Goal: Find specific page/section: Find specific page/section

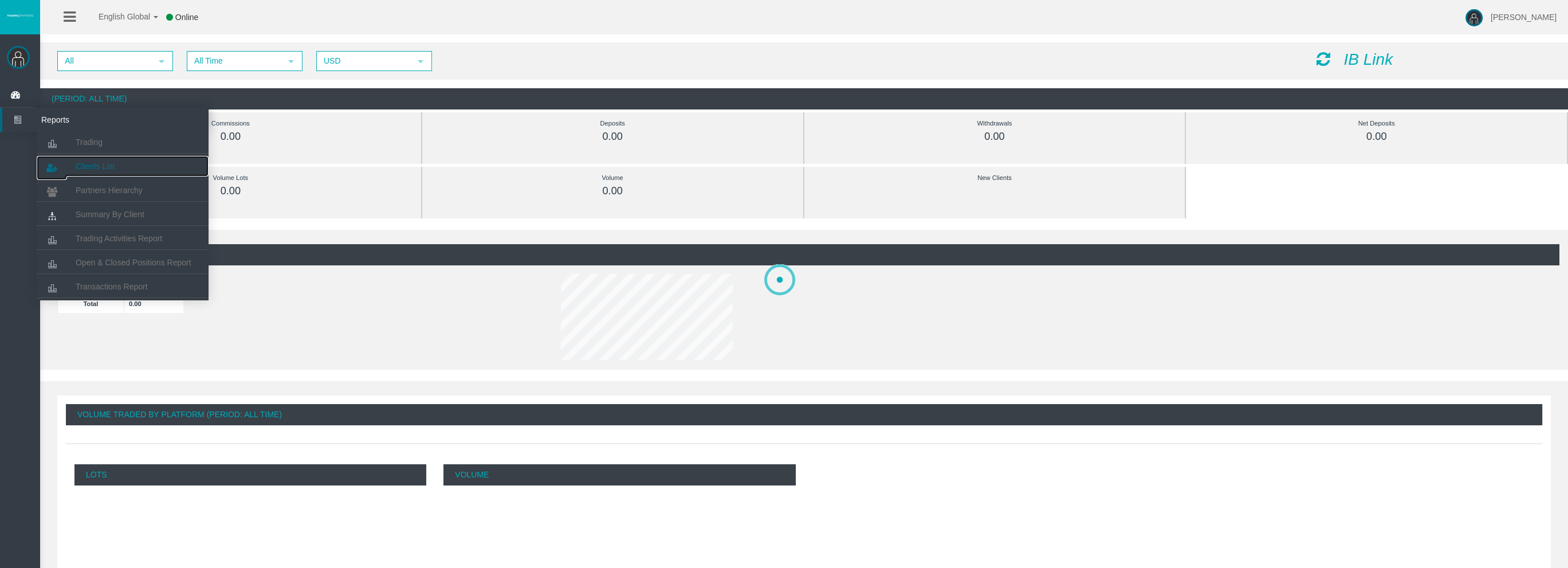
click at [94, 162] on span "Clients List" at bounding box center [94, 166] width 39 height 10
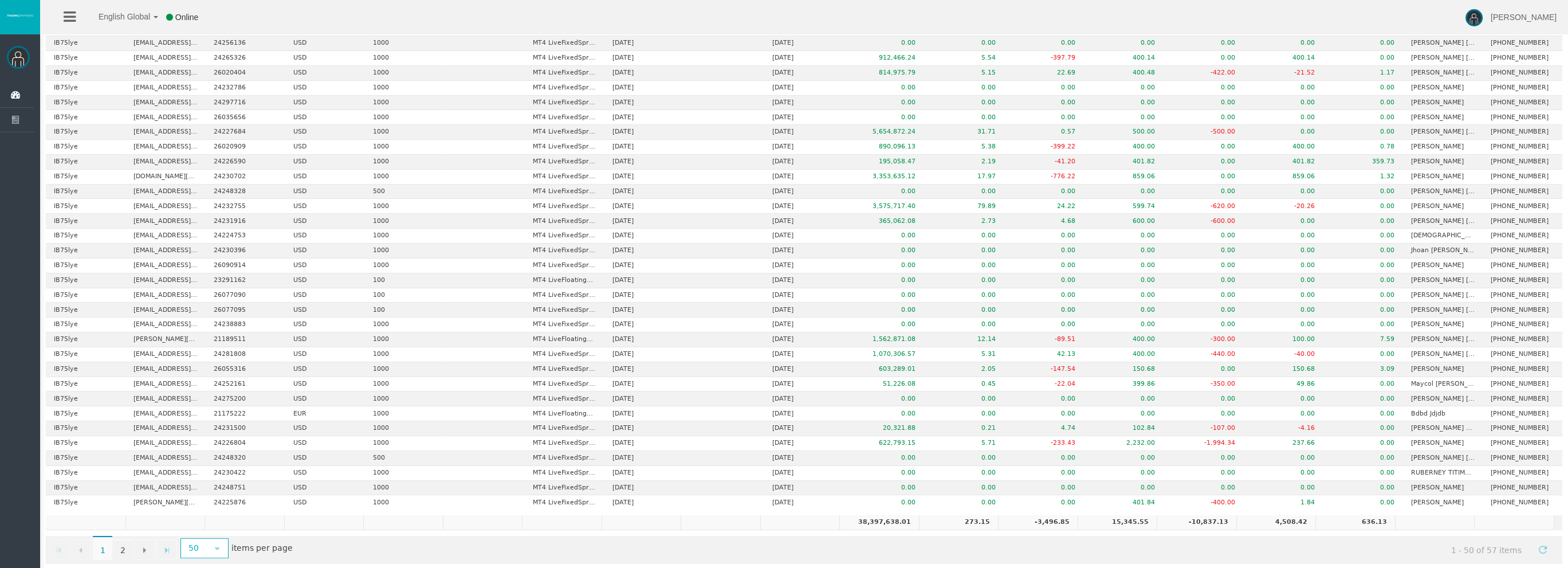
scroll to position [387, 0]
click at [141, 545] on span "Go to the next page" at bounding box center [144, 549] width 10 height 10
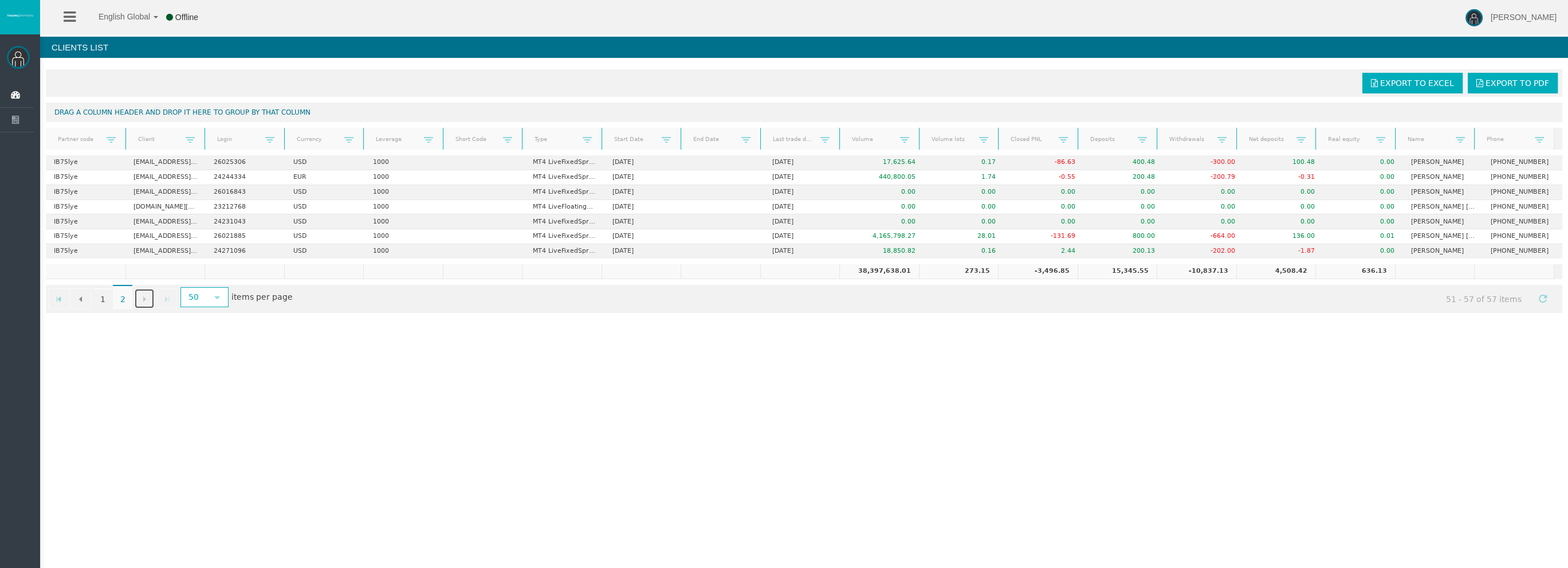
scroll to position [0, 0]
click at [75, 295] on link "Go to the previous page" at bounding box center [81, 299] width 21 height 21
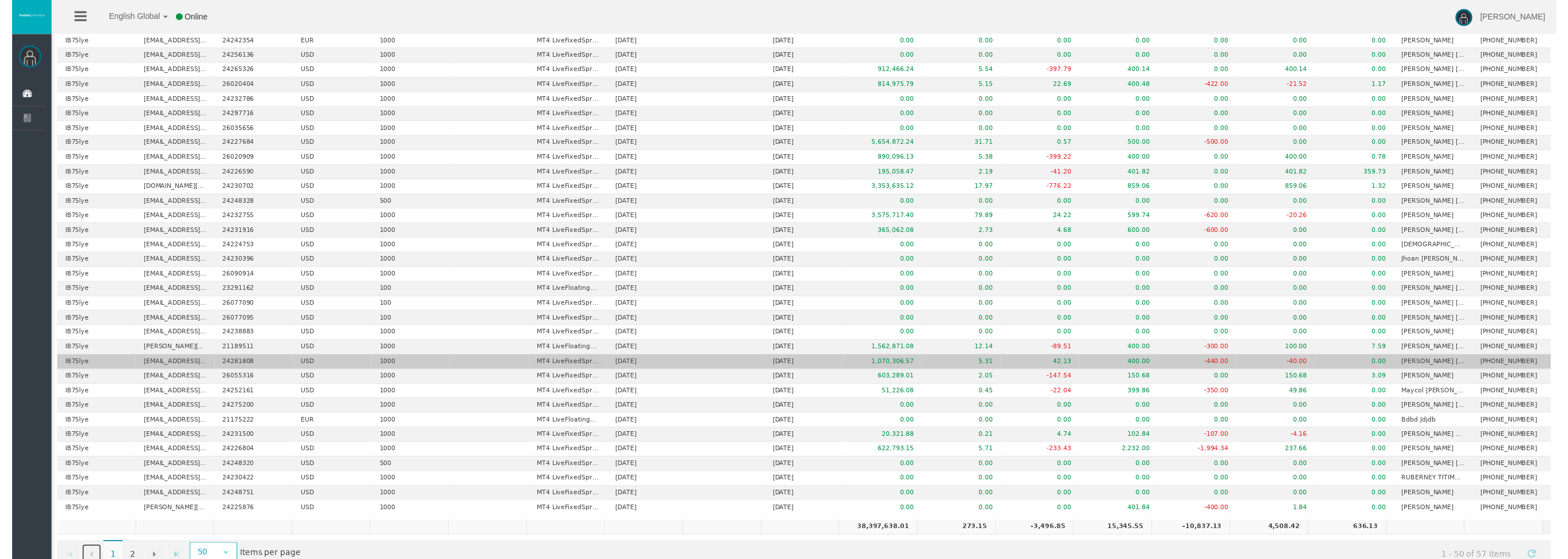
scroll to position [387, 0]
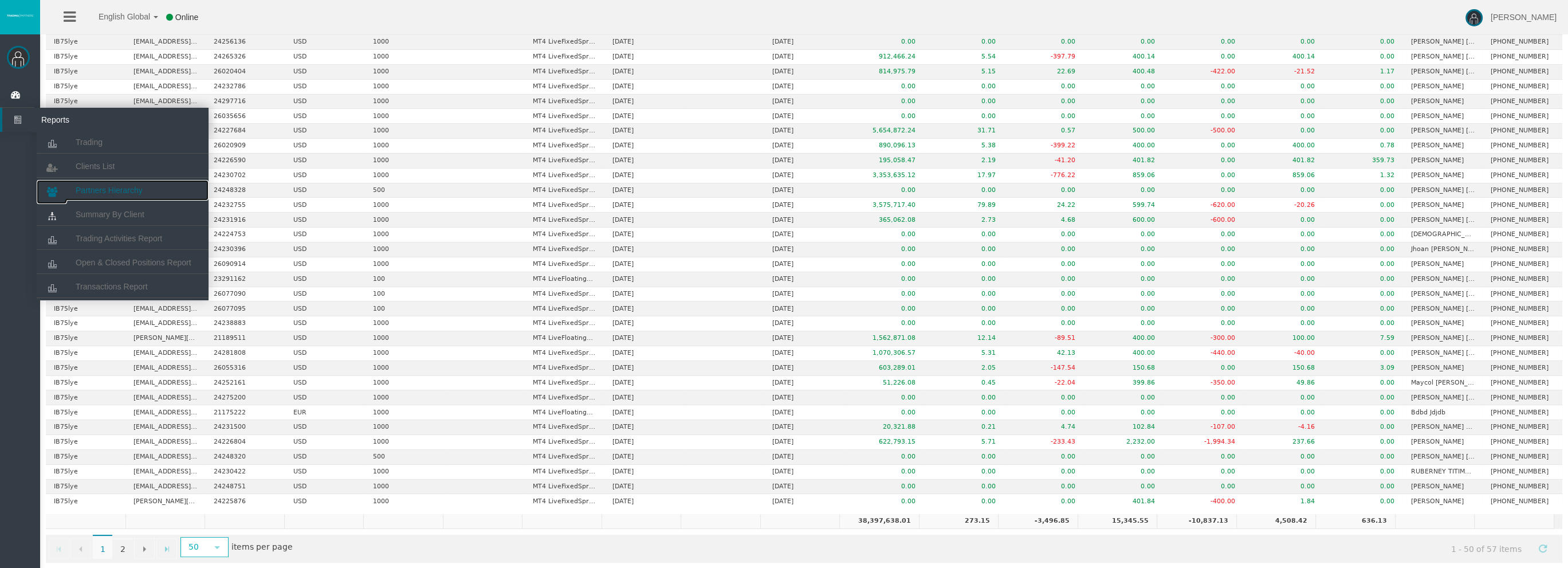
click at [114, 188] on span "Partners Hierarchy" at bounding box center [108, 190] width 67 height 10
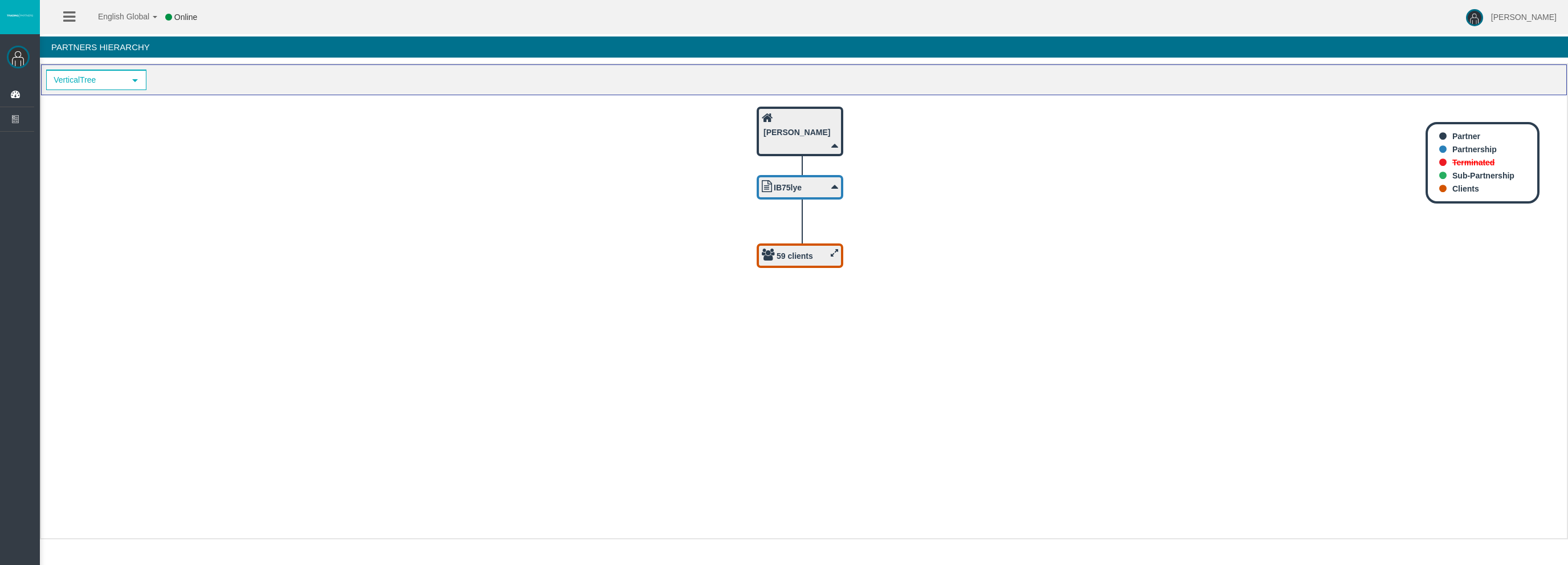
click at [831, 255] on icon at bounding box center [834, 252] width 8 height 9
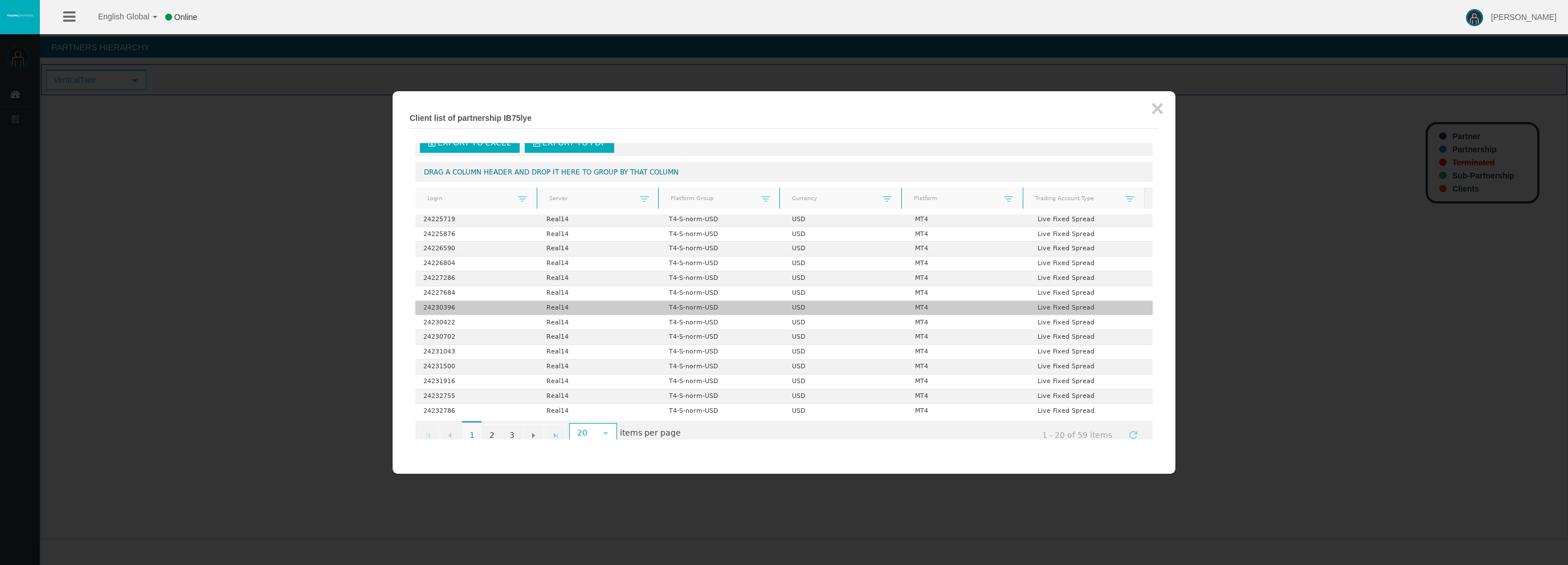
scroll to position [34, 0]
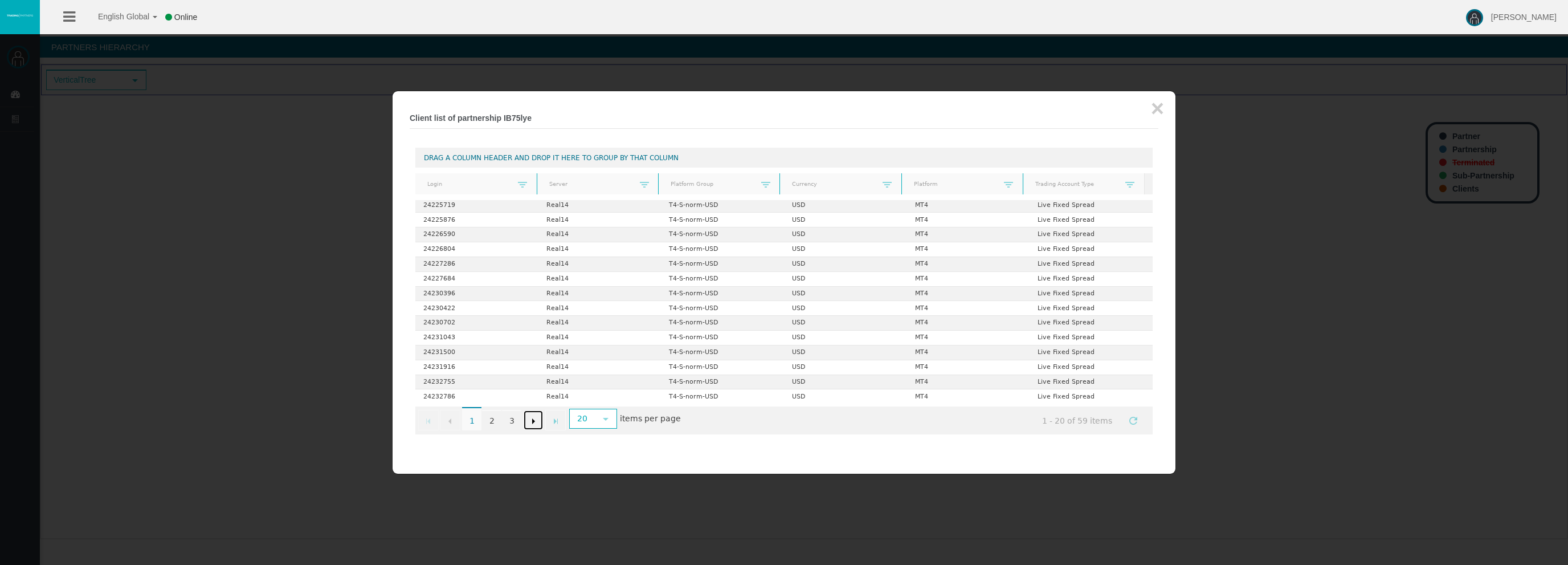
click at [531, 419] on span "Go to the next page" at bounding box center [533, 421] width 9 height 9
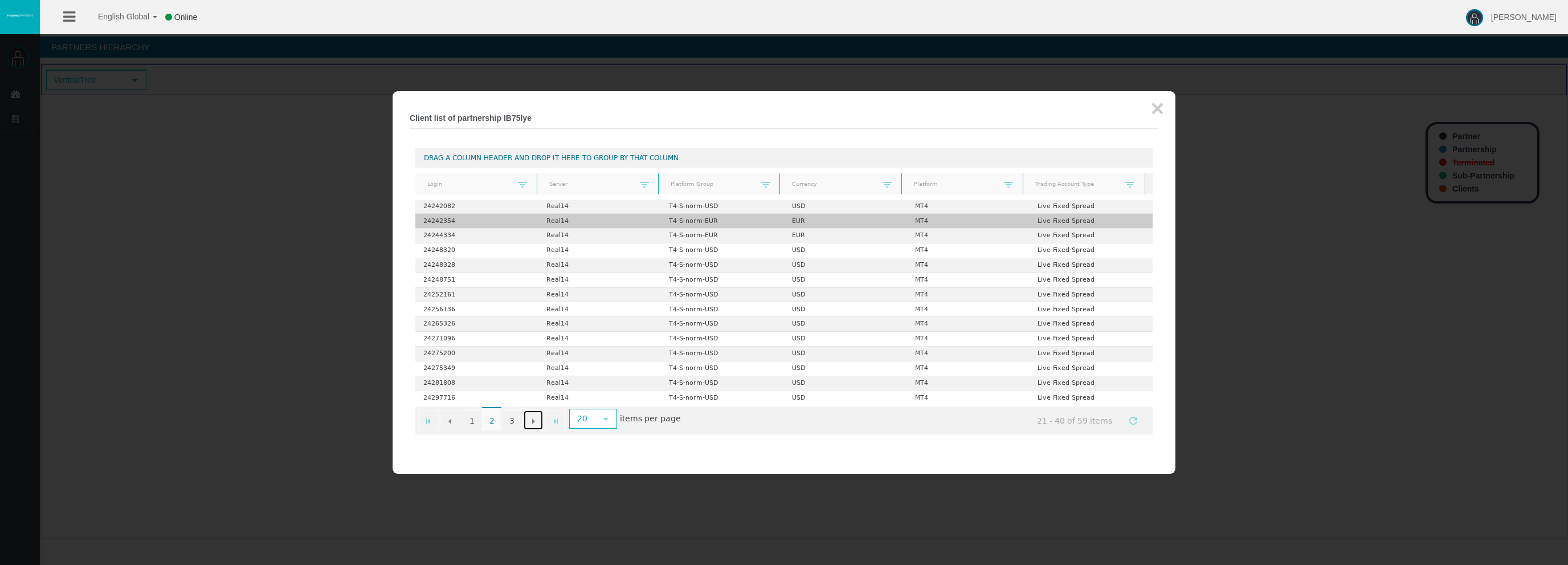
scroll to position [90, 0]
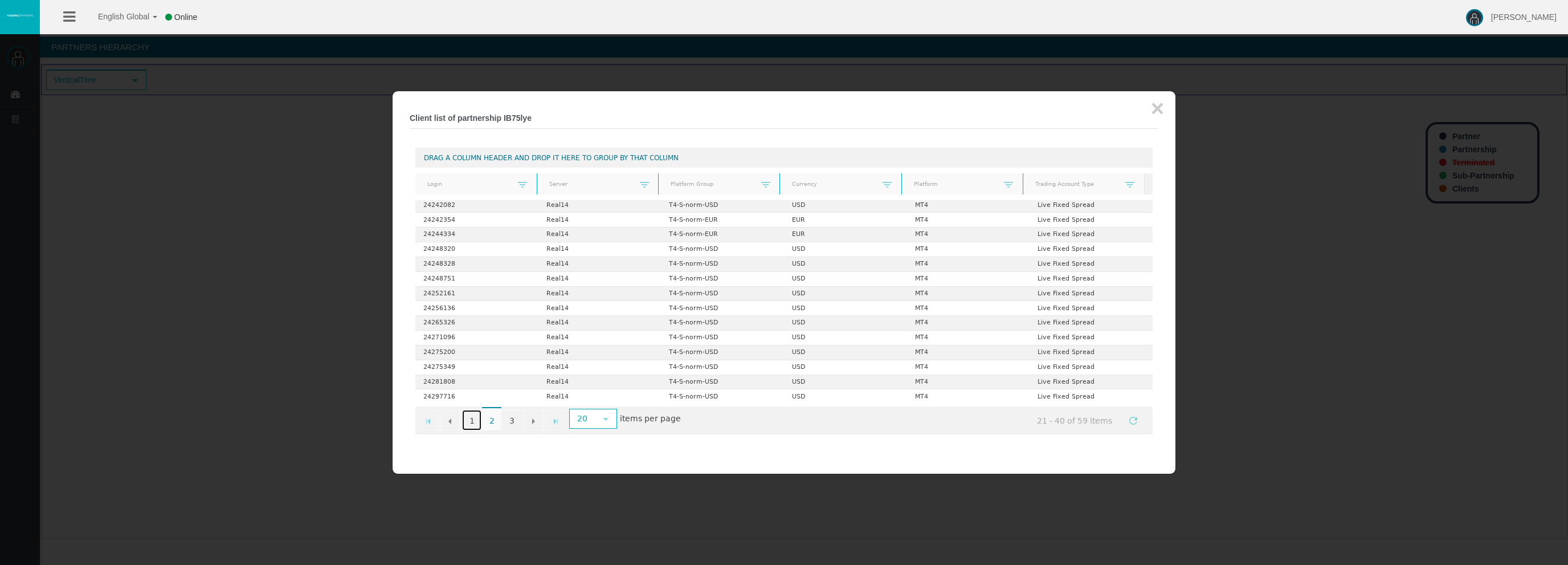
click at [474, 421] on link "1" at bounding box center [472, 420] width 19 height 21
click at [474, 421] on span "1" at bounding box center [472, 419] width 19 height 24
click at [493, 422] on link "2" at bounding box center [492, 420] width 19 height 21
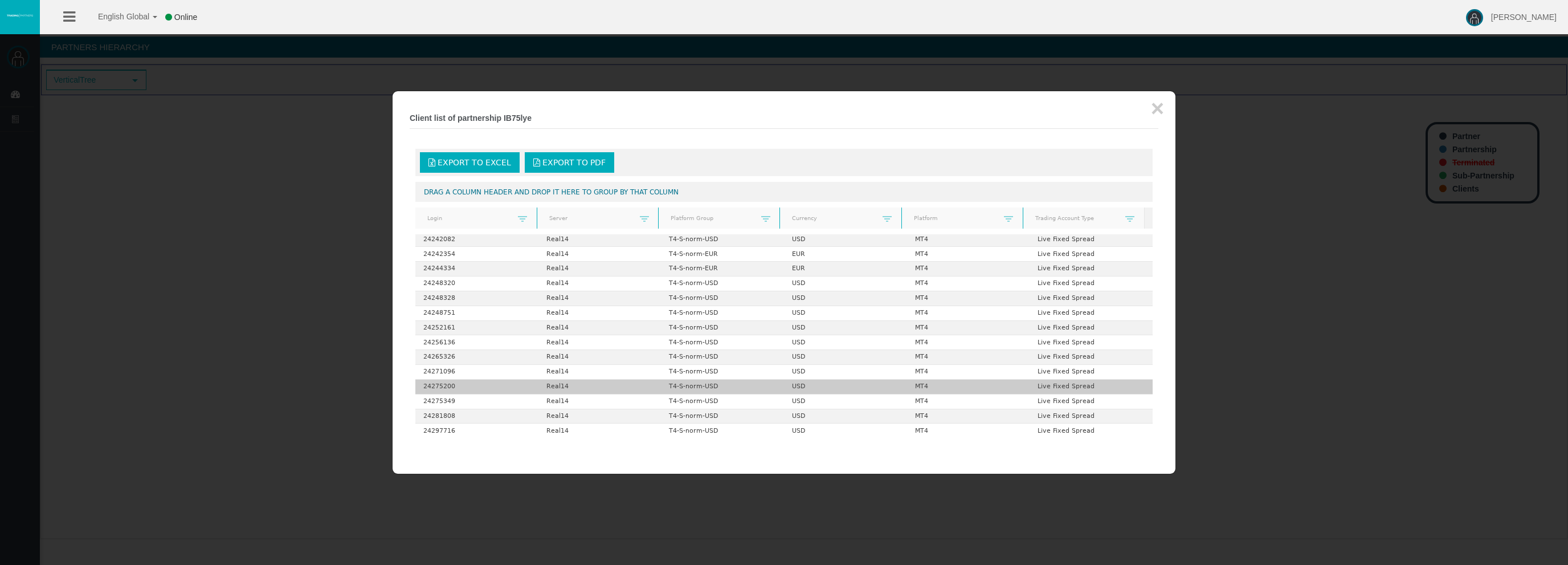
scroll to position [34, 0]
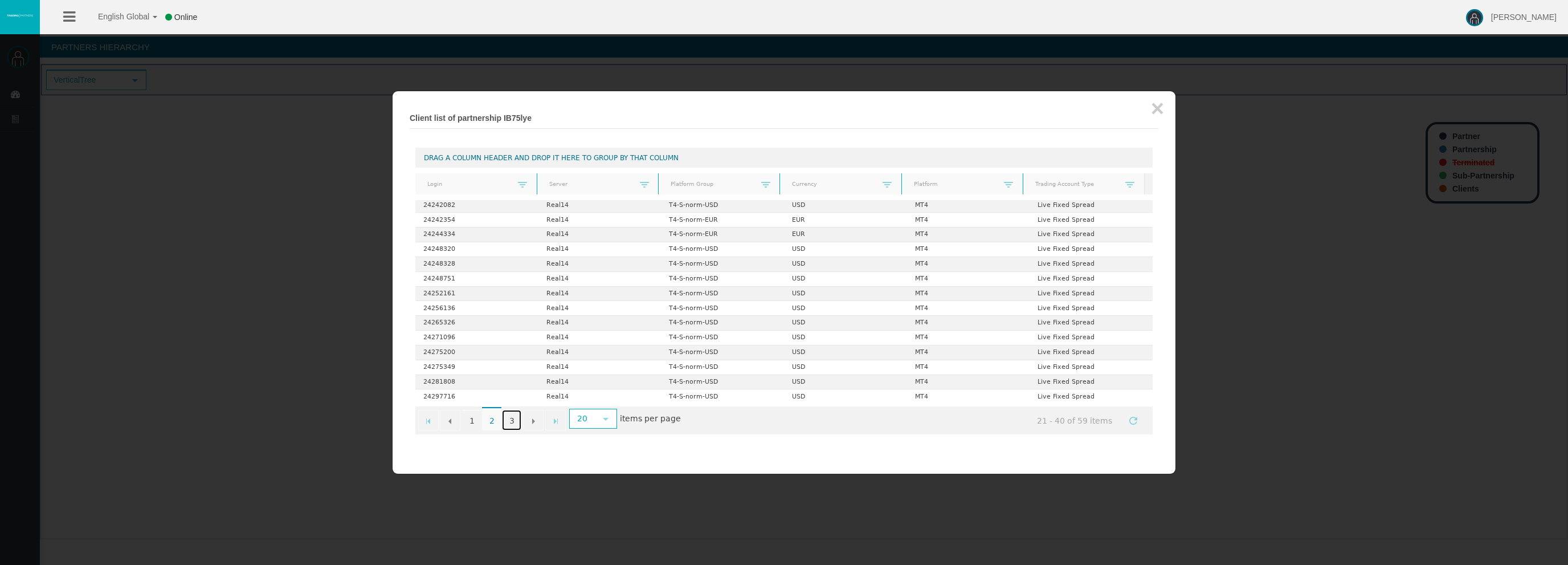
click at [507, 419] on link "3" at bounding box center [511, 420] width 19 height 21
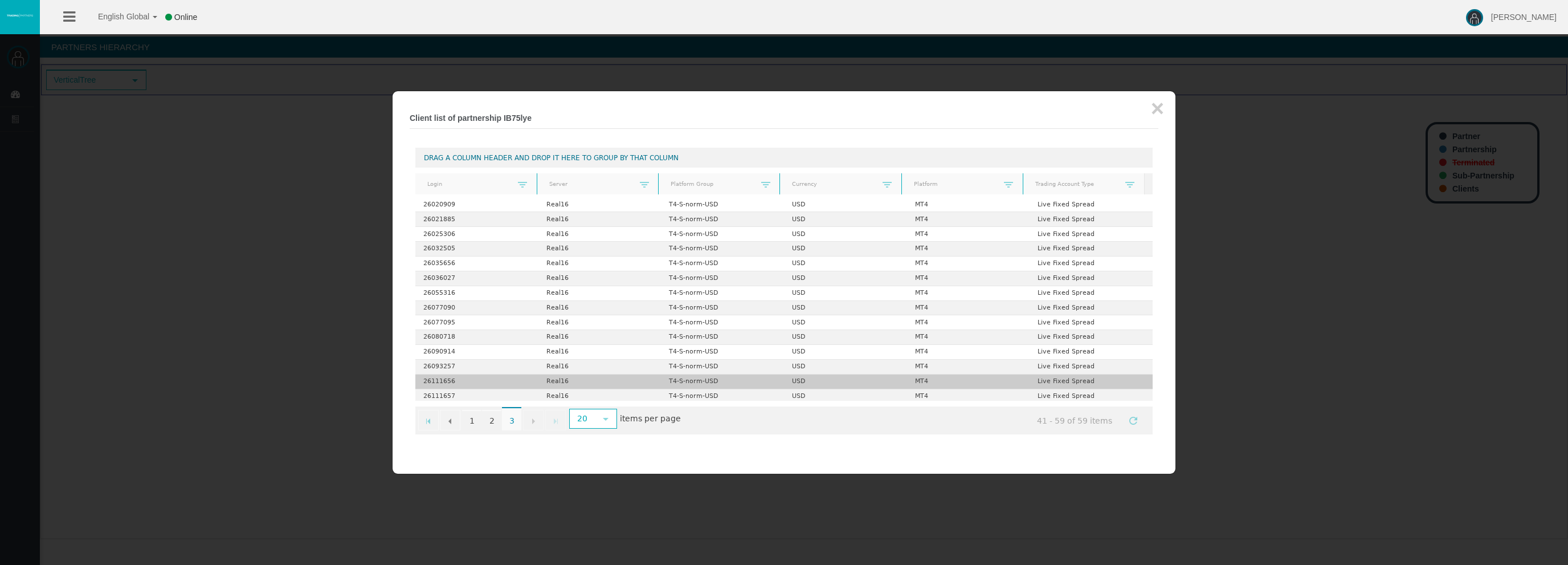
scroll to position [76, 0]
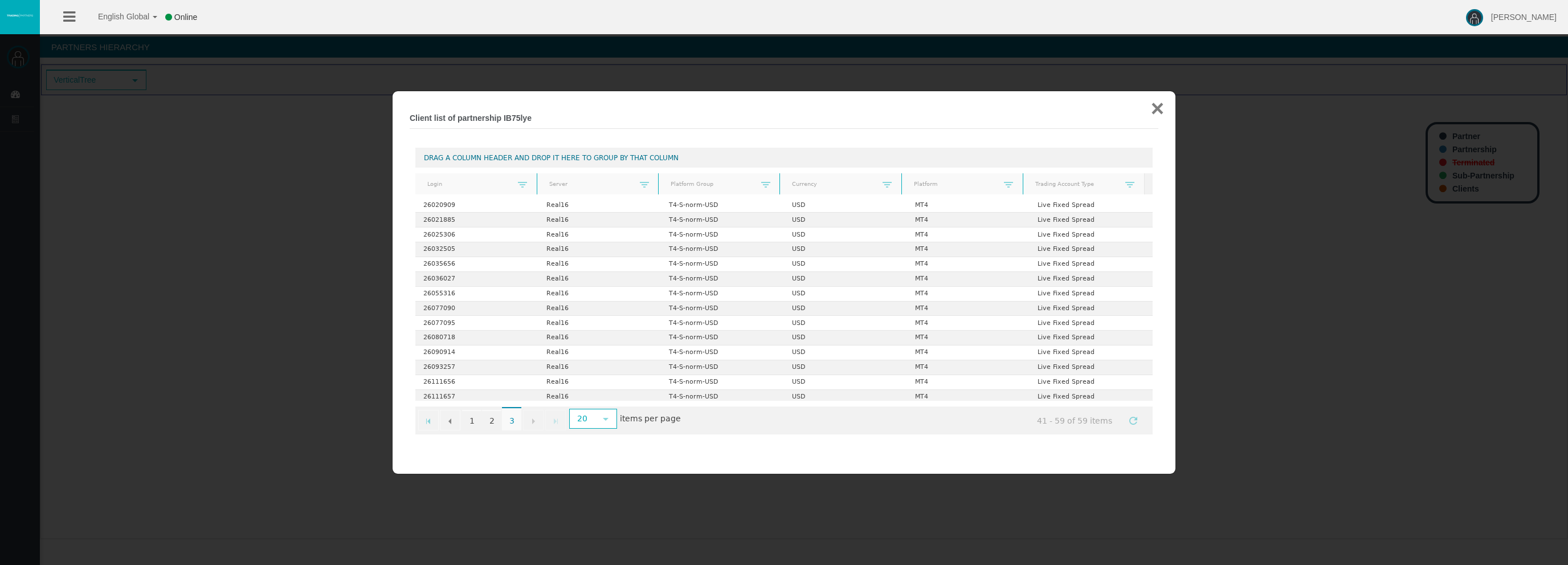
click at [1150, 106] on button "×" at bounding box center [1156, 108] width 13 height 22
